Goal: Navigation & Orientation: Understand site structure

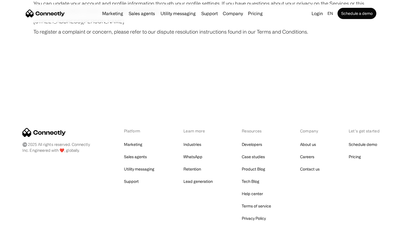
scroll to position [3254, 0]
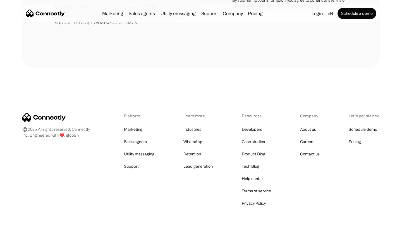
scroll to position [260, 0]
